Goal: Task Accomplishment & Management: Use online tool/utility

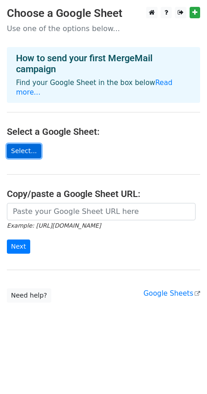
click at [24, 144] on link "Select..." at bounding box center [24, 151] width 34 height 14
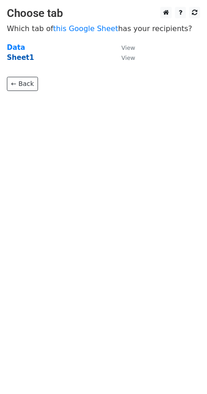
click at [13, 57] on strong "Sheet1" at bounding box center [20, 57] width 27 height 8
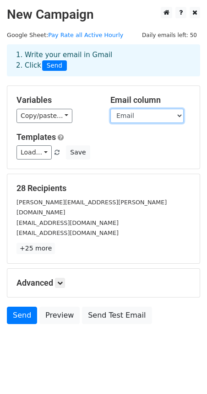
click at [179, 115] on select "First Name New Rate Email" at bounding box center [146, 116] width 73 height 14
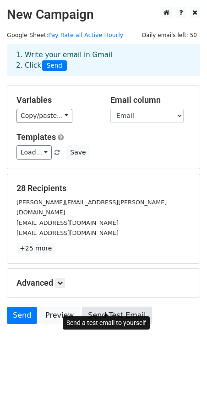
click at [115, 307] on link "Send Test Email" at bounding box center [116, 315] width 69 height 17
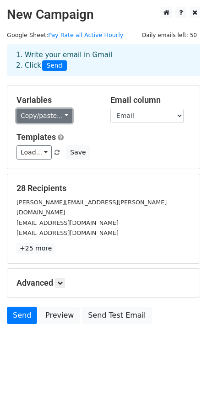
click at [62, 116] on link "Copy/paste..." at bounding box center [44, 116] width 56 height 14
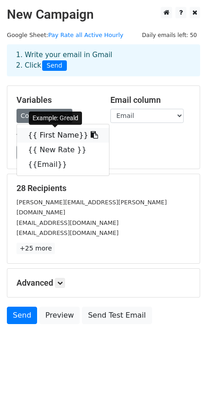
click at [56, 134] on link "{{ First Name}}" at bounding box center [63, 135] width 92 height 15
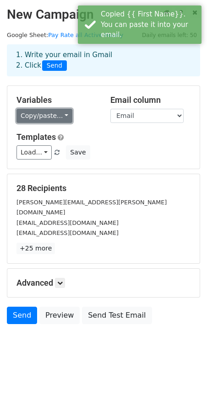
click at [58, 115] on link "Copy/paste..." at bounding box center [44, 116] width 56 height 14
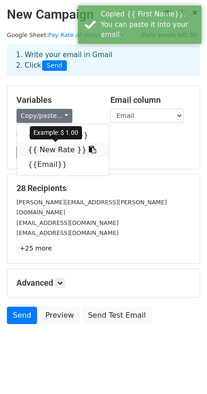
click at [46, 148] on link "{{ New Rate }}" at bounding box center [63, 150] width 92 height 15
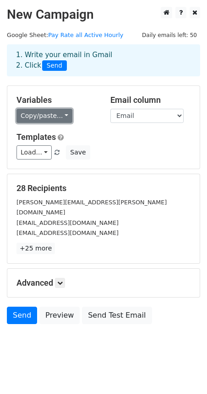
click at [60, 116] on link "Copy/paste..." at bounding box center [44, 116] width 56 height 14
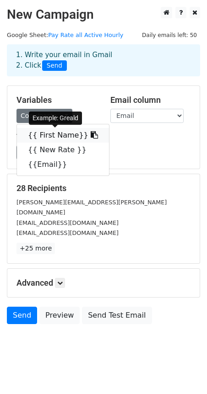
click at [90, 133] on icon at bounding box center [93, 134] width 7 height 7
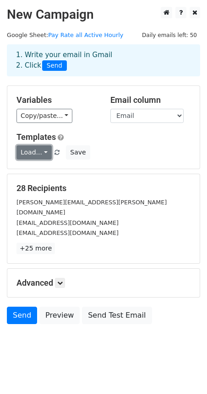
click at [42, 152] on link "Load..." at bounding box center [33, 152] width 35 height 14
click at [147, 147] on div "Load... No templates saved Save" at bounding box center [103, 152] width 187 height 14
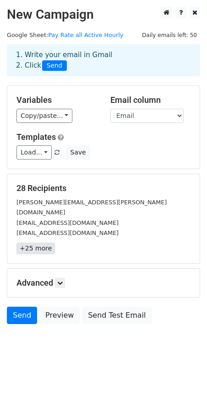
click at [42, 243] on link "+25 more" at bounding box center [35, 248] width 38 height 11
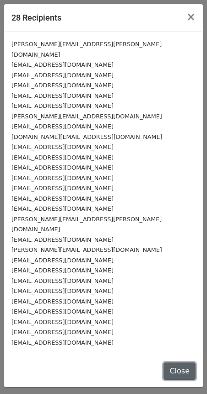
click at [173, 362] on button "Close" at bounding box center [179, 370] width 32 height 17
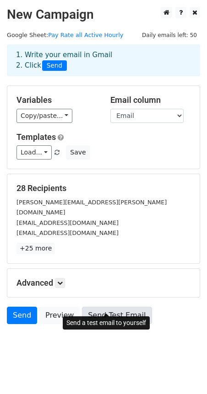
click at [109, 307] on link "Send Test Email" at bounding box center [116, 315] width 69 height 17
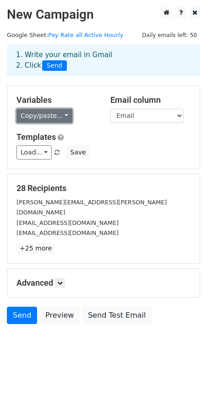
click at [63, 117] on link "Copy/paste..." at bounding box center [44, 116] width 56 height 14
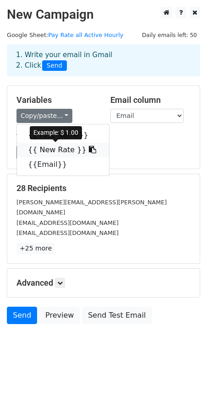
click at [89, 151] on icon at bounding box center [92, 149] width 7 height 7
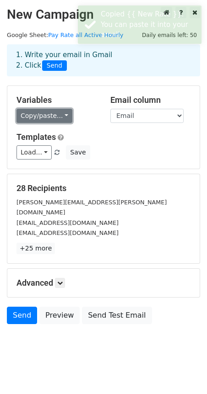
click at [61, 116] on link "Copy/paste..." at bounding box center [44, 116] width 56 height 14
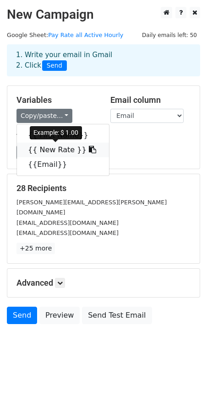
click at [58, 149] on link "{{ New Rate }}" at bounding box center [63, 150] width 92 height 15
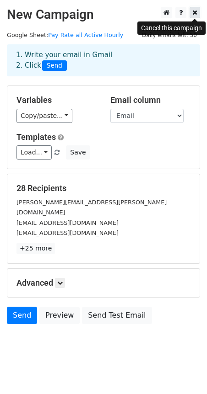
click at [196, 13] on icon at bounding box center [194, 12] width 5 height 6
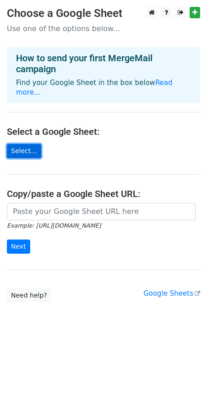
click at [26, 144] on link "Select..." at bounding box center [24, 151] width 34 height 14
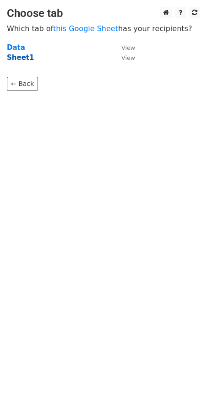
click at [18, 57] on strong "Sheet1" at bounding box center [20, 57] width 27 height 8
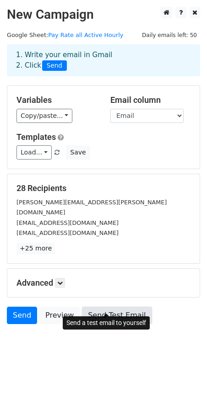
click at [111, 307] on link "Send Test Email" at bounding box center [116, 315] width 69 height 17
